Goal: Task Accomplishment & Management: Manage account settings

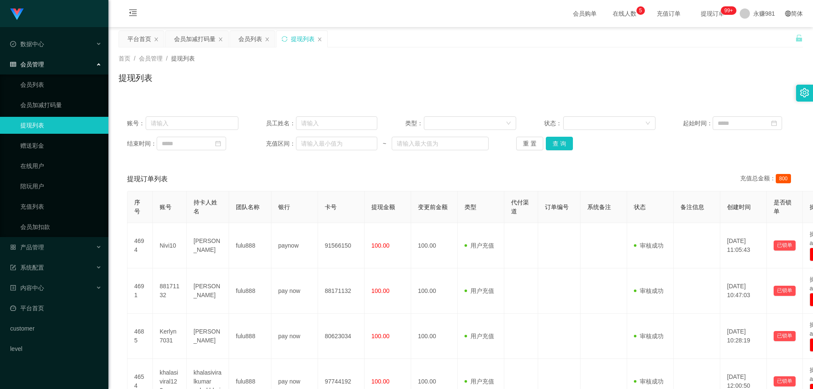
click at [34, 72] on div "会员管理" at bounding box center [54, 64] width 108 height 17
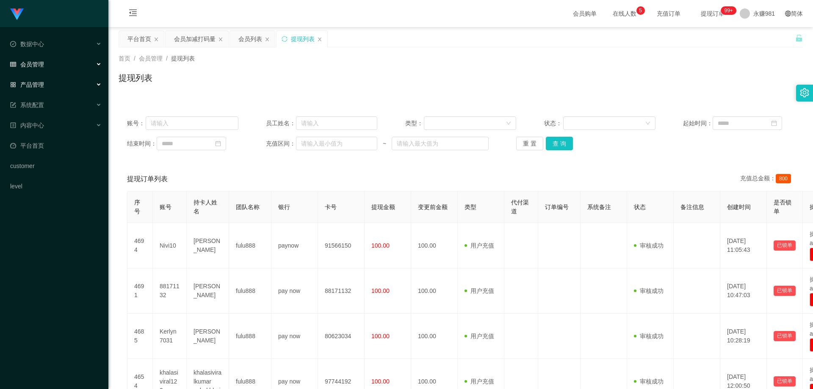
click at [43, 80] on div "产品管理" at bounding box center [54, 84] width 108 height 17
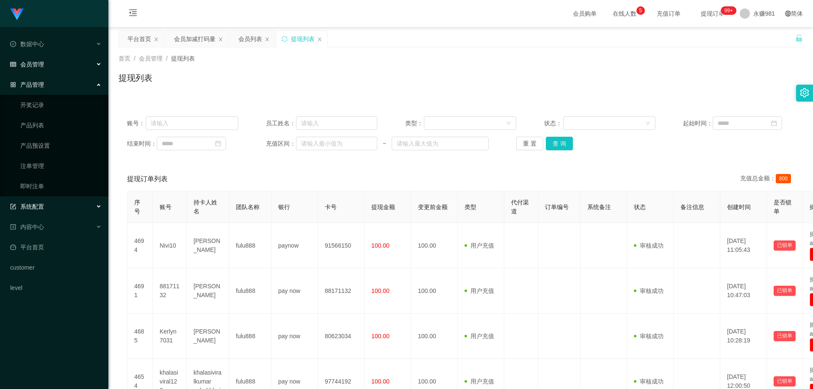
click at [53, 208] on div "系统配置" at bounding box center [54, 206] width 108 height 17
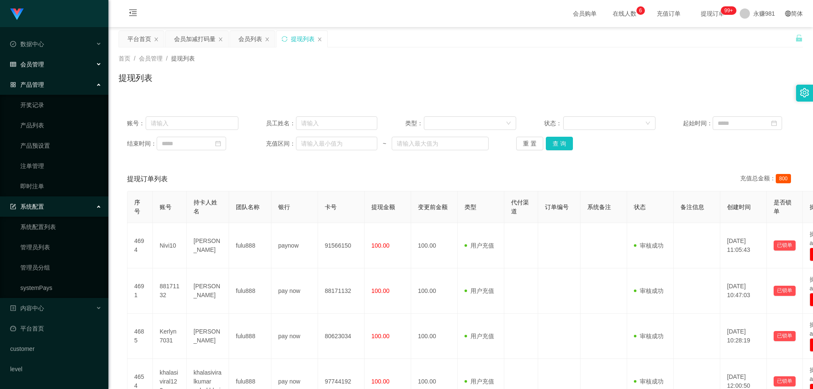
click at [40, 70] on div "会员管理" at bounding box center [54, 64] width 108 height 17
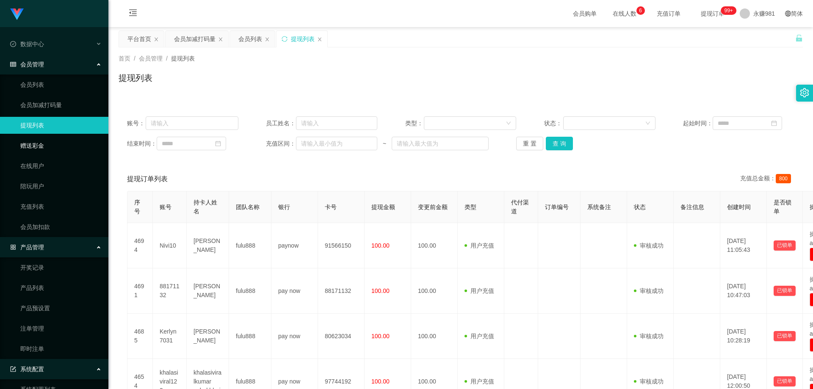
click at [44, 143] on link "赠送彩金" at bounding box center [60, 145] width 81 height 17
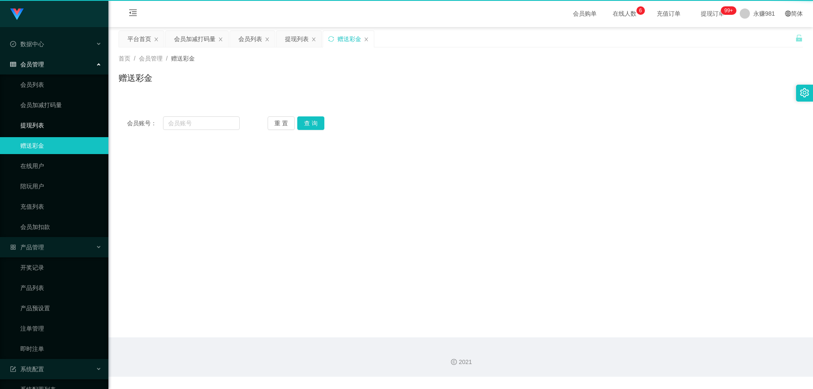
click at [39, 120] on link "提现列表" at bounding box center [60, 125] width 81 height 17
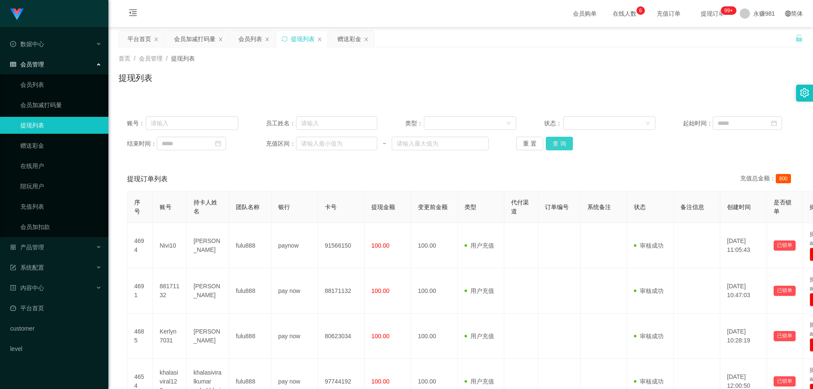
click at [554, 147] on button "查 询" at bounding box center [559, 144] width 27 height 14
click at [566, 141] on button "查 询" at bounding box center [559, 144] width 27 height 14
click at [562, 147] on button "查 询" at bounding box center [559, 144] width 27 height 14
